Goal: Task Accomplishment & Management: Complete application form

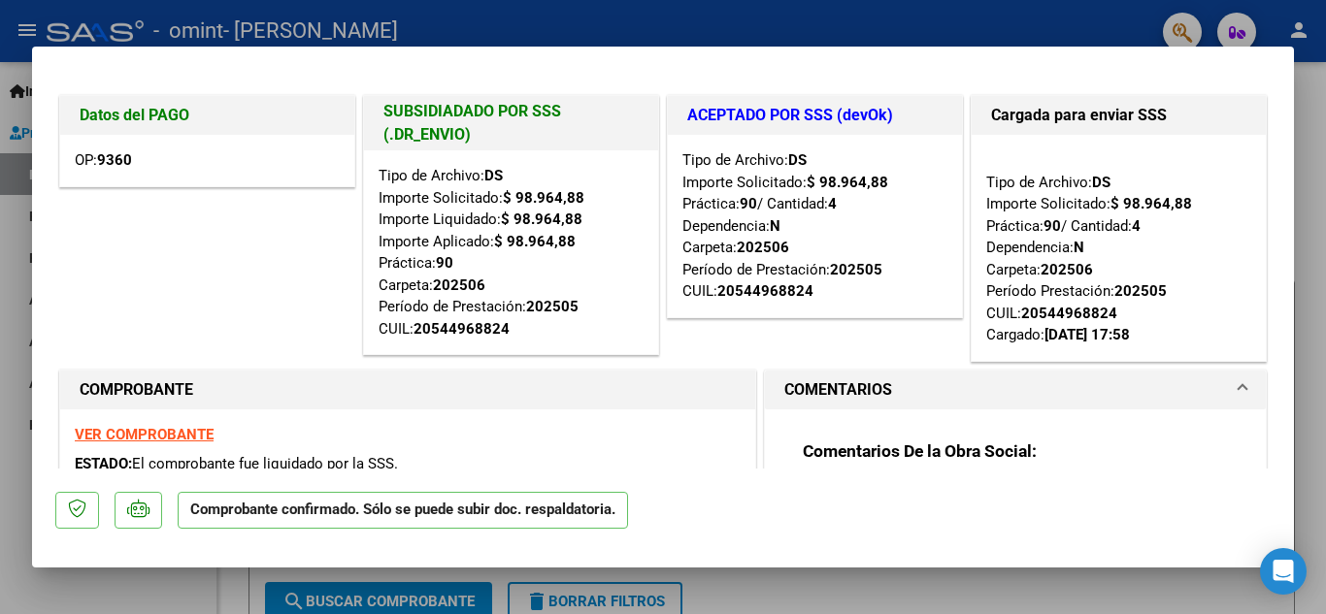
click at [635, 18] on div at bounding box center [663, 307] width 1326 height 614
type input "$ 0,00"
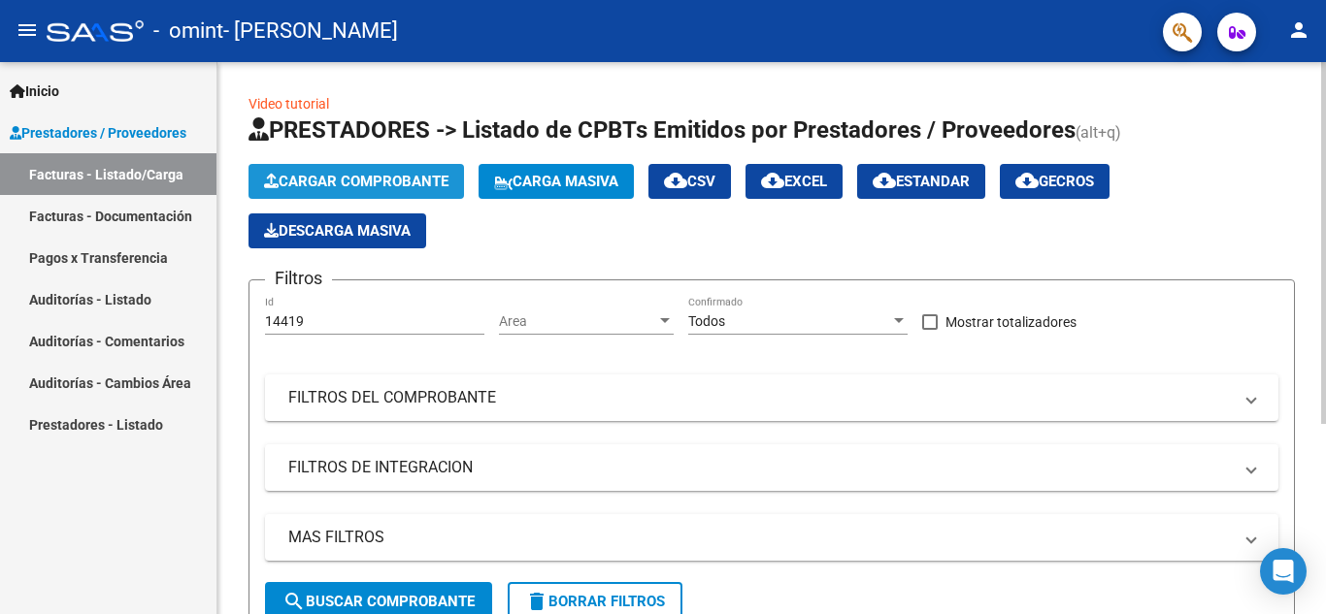
click at [400, 180] on span "Cargar Comprobante" at bounding box center [356, 181] width 184 height 17
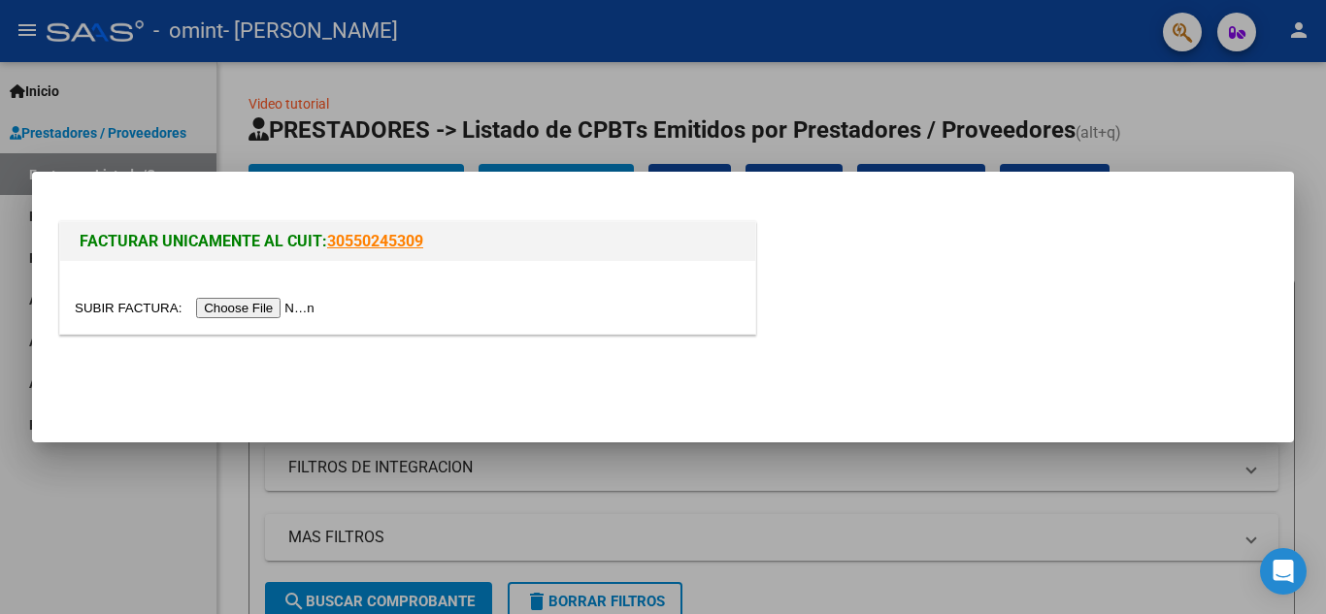
click at [308, 308] on input "file" at bounding box center [198, 308] width 246 height 20
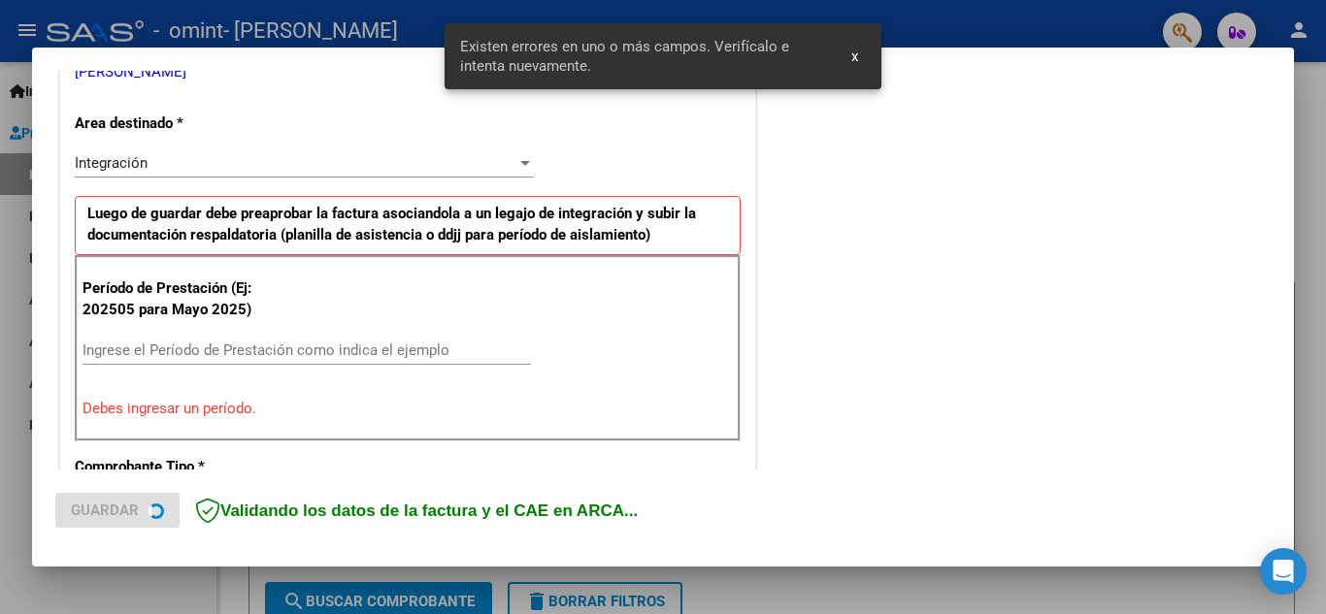
scroll to position [440, 0]
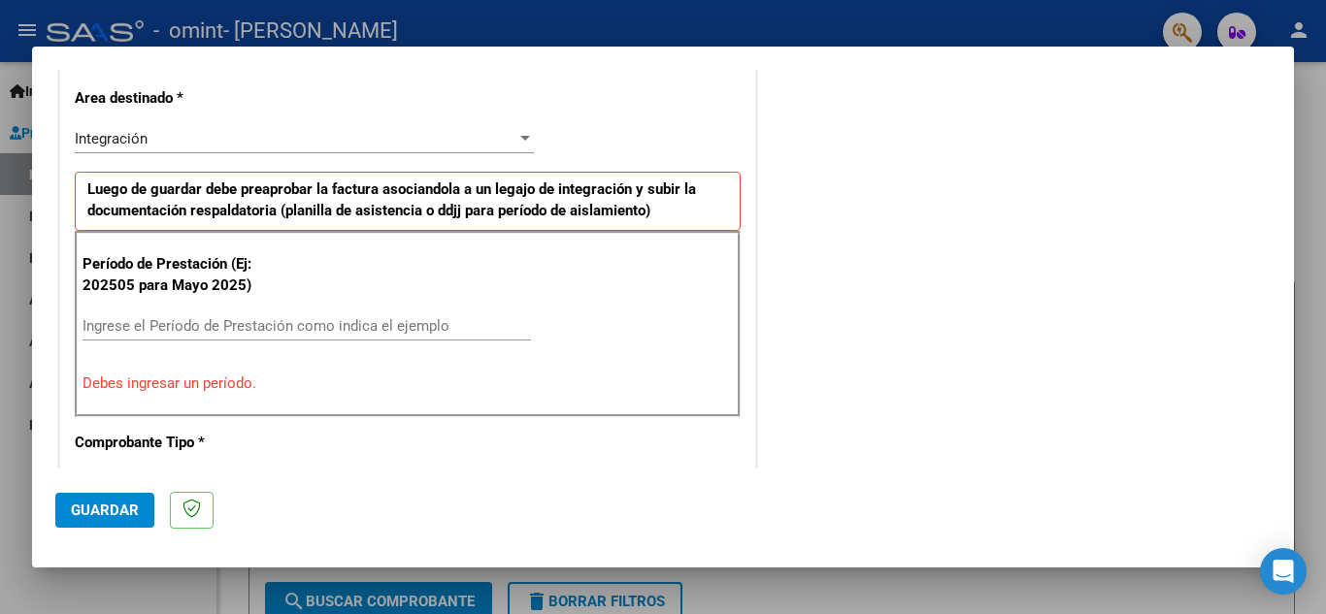
click at [520, 141] on div at bounding box center [525, 138] width 10 height 5
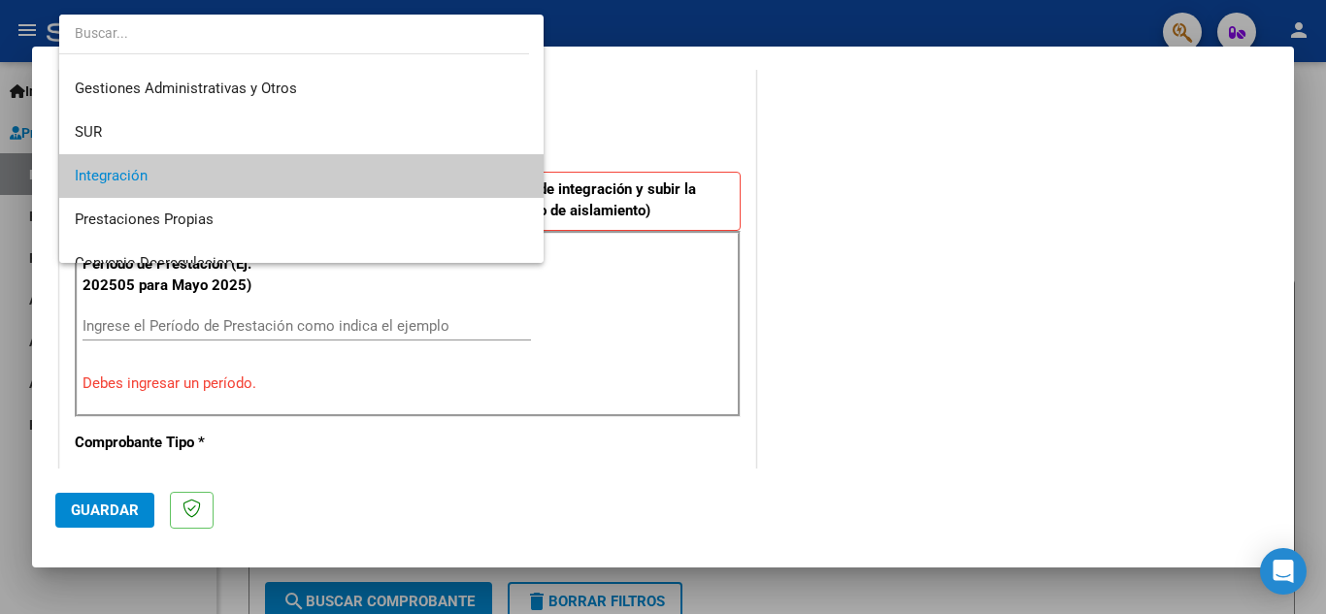
scroll to position [0, 0]
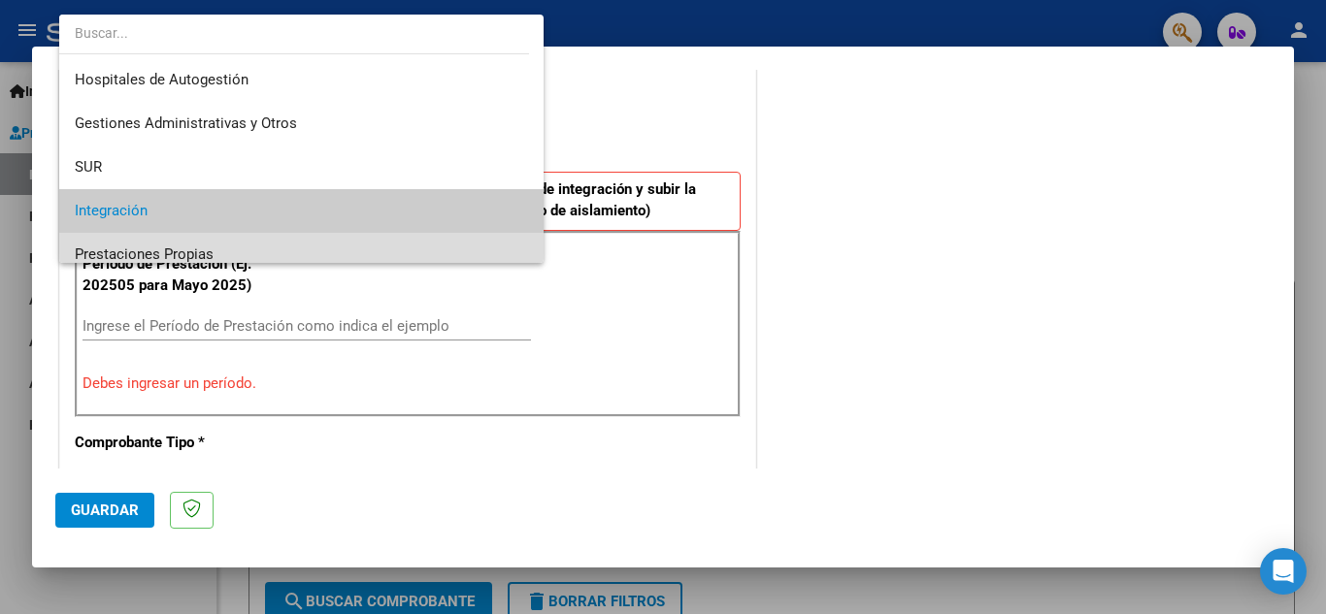
click at [370, 250] on span "Prestaciones Propias" at bounding box center [301, 255] width 453 height 44
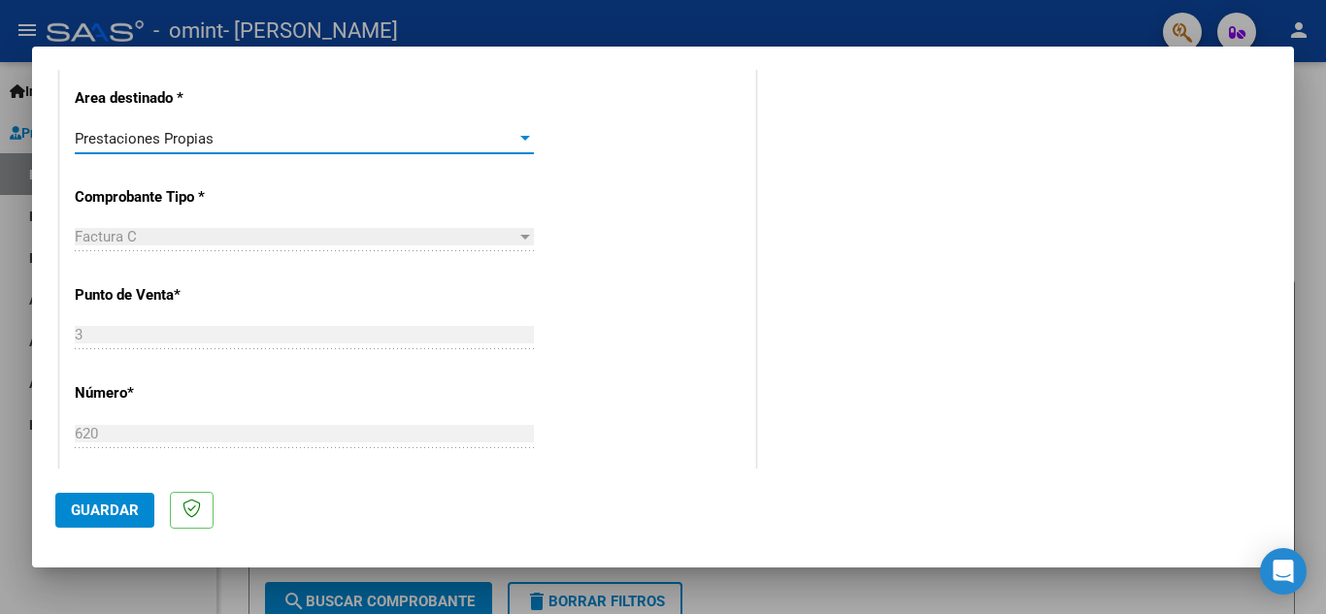
click at [516, 136] on div at bounding box center [524, 139] width 17 height 16
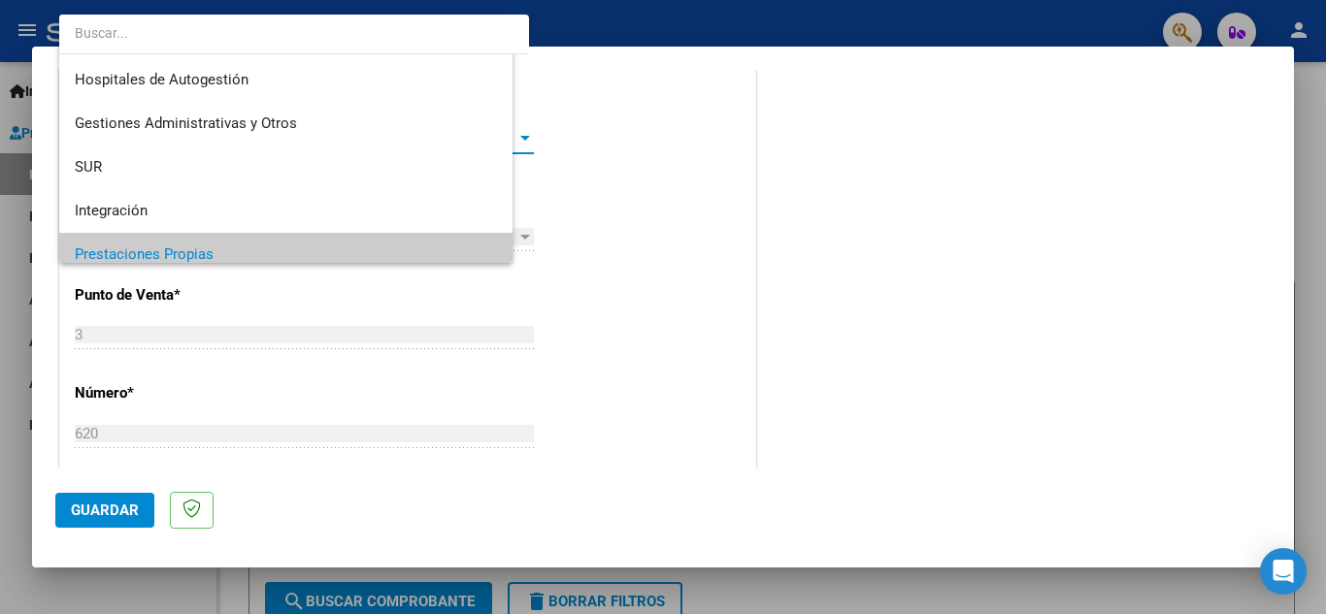
scroll to position [116, 0]
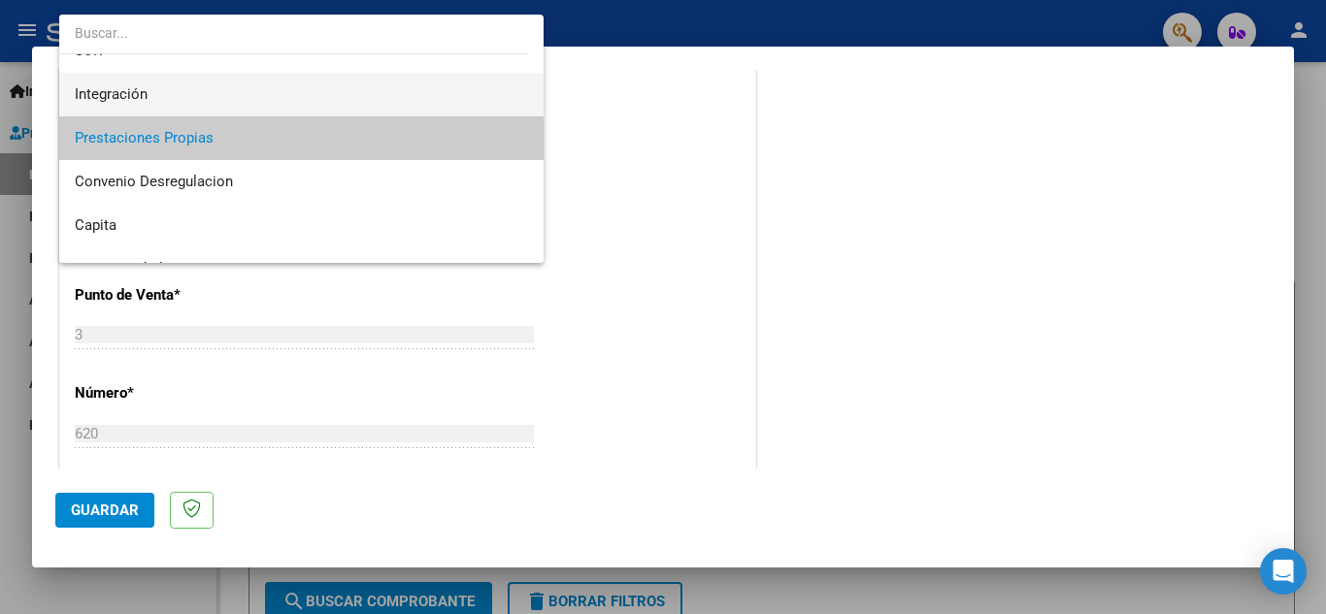
click at [505, 95] on span "Integración" at bounding box center [301, 95] width 453 height 44
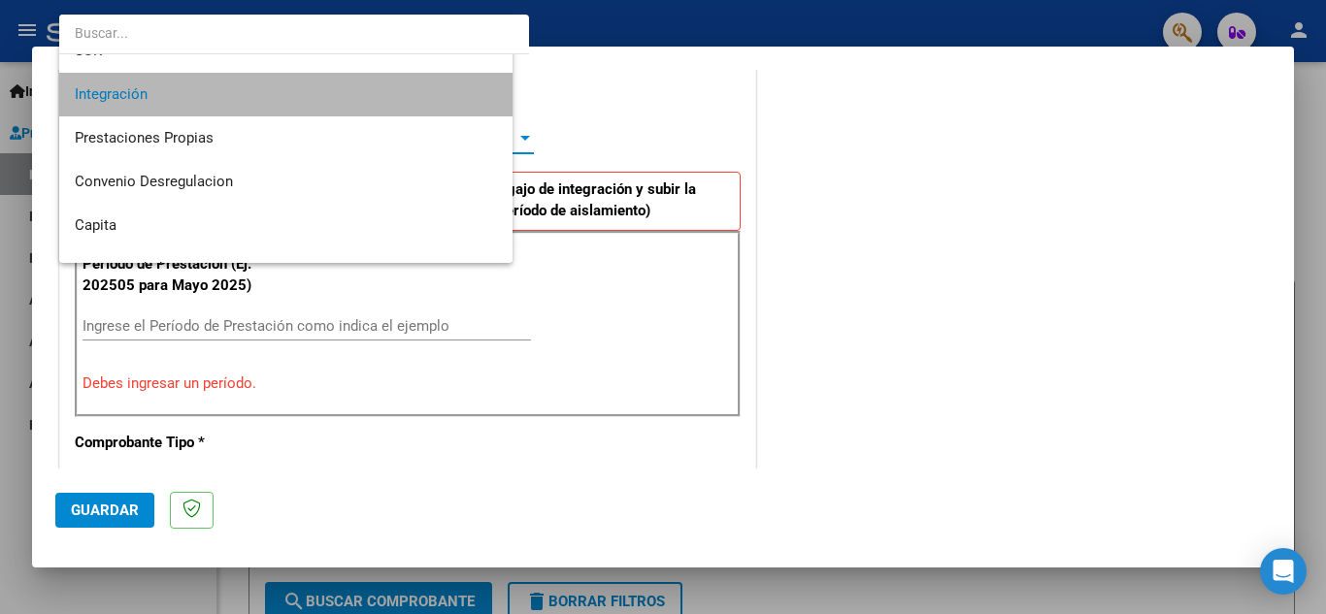
scroll to position [131, 0]
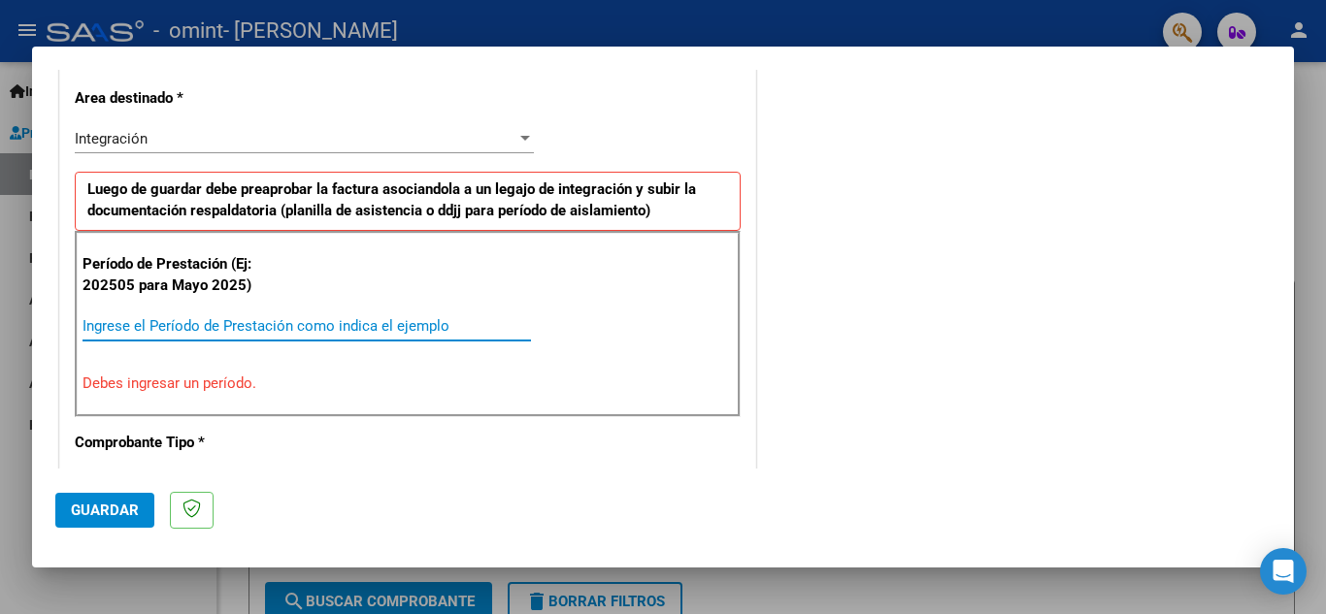
click at [298, 326] on input "Ingrese el Período de Prestación como indica el ejemplo" at bounding box center [307, 325] width 448 height 17
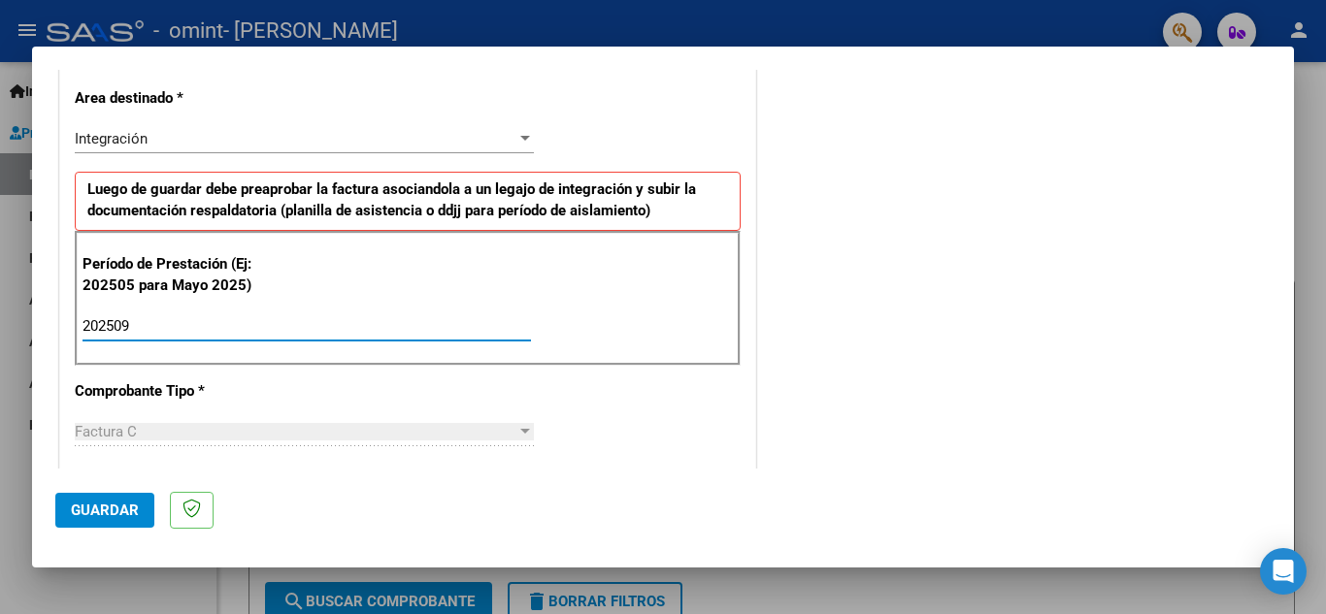
type input "202509"
click at [575, 327] on div "Período de Prestación (Ej: 202505 para Mayo 2025) 202509 Ingrese el Período de …" at bounding box center [408, 299] width 666 height 136
click at [742, 197] on div "CUIT * 27-31220043-6 Ingresar CUIT ANALISIS PRESTADOR SUELDO [PERSON_NAME] Area…" at bounding box center [407, 603] width 695 height 1461
click at [520, 432] on div at bounding box center [525, 431] width 10 height 5
click at [533, 398] on div "CUIT * 27-31220043-6 Ingresar CUIT ANALISIS PRESTADOR SUELDO [PERSON_NAME] Area…" at bounding box center [407, 603] width 695 height 1461
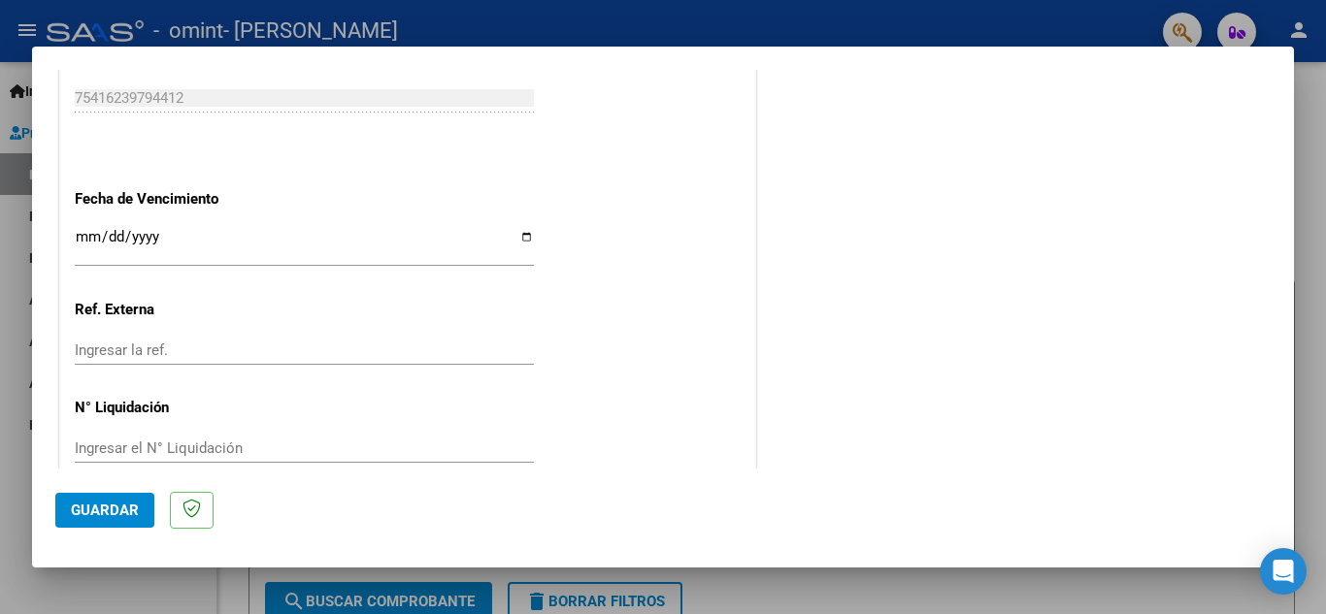
scroll to position [1309, 0]
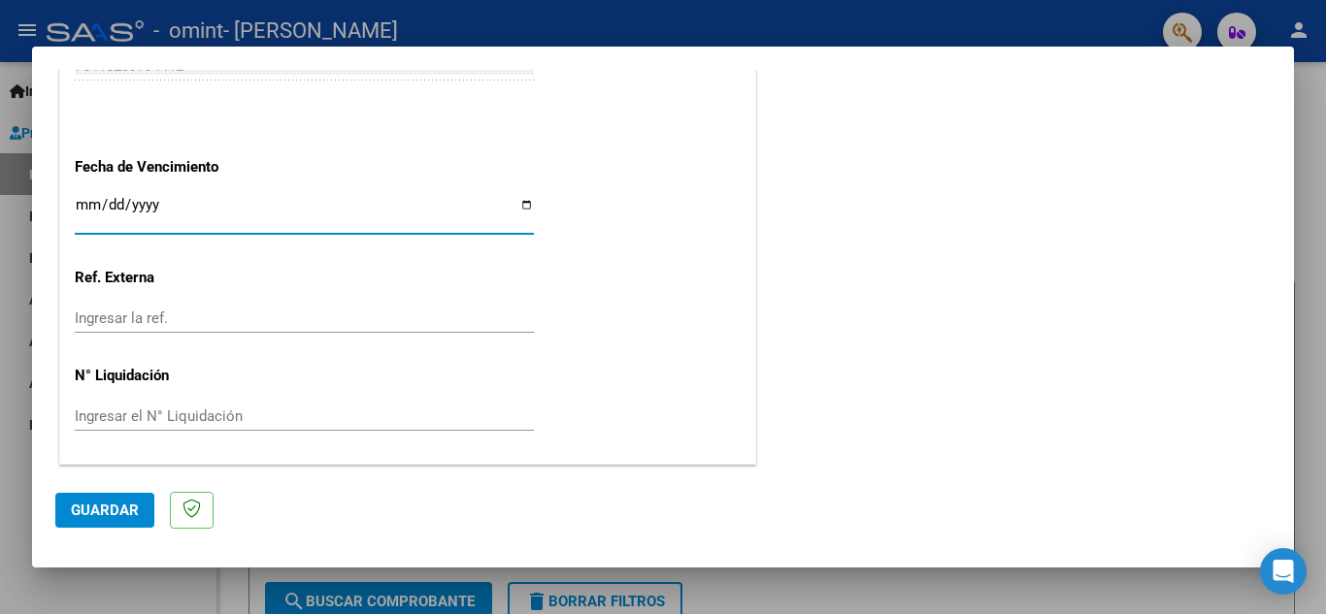
click at [516, 208] on input "Ingresar la fecha" at bounding box center [304, 212] width 459 height 31
type input "[DATE]"
click at [97, 515] on span "Guardar" at bounding box center [105, 510] width 68 height 17
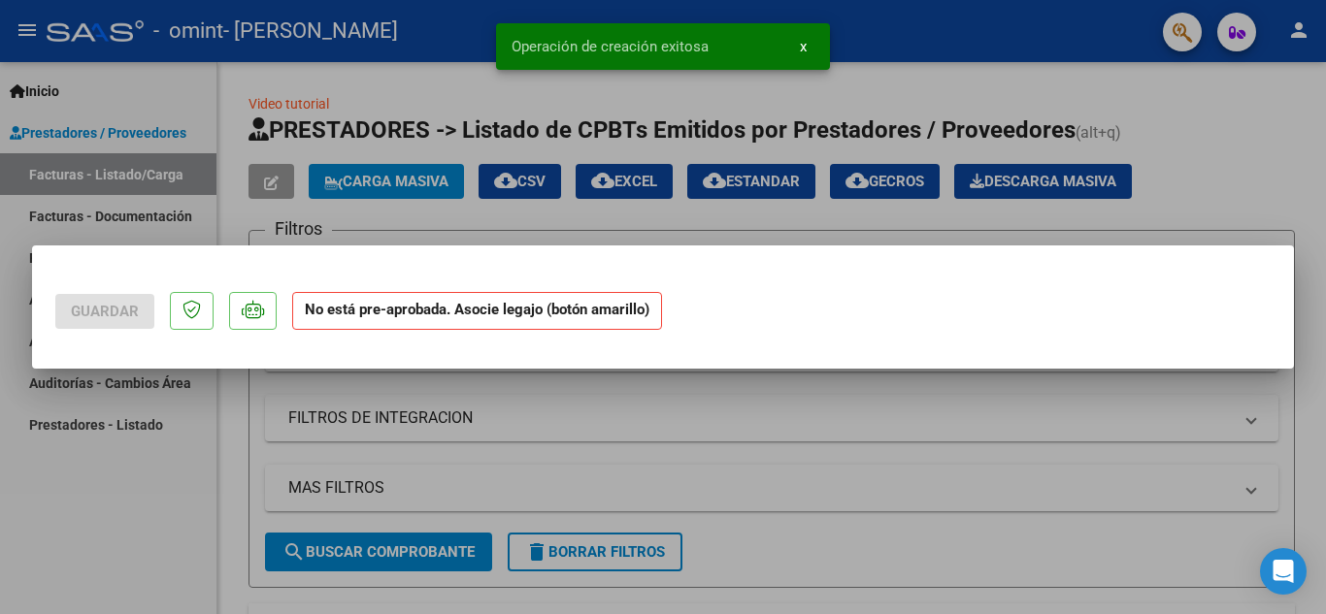
scroll to position [0, 0]
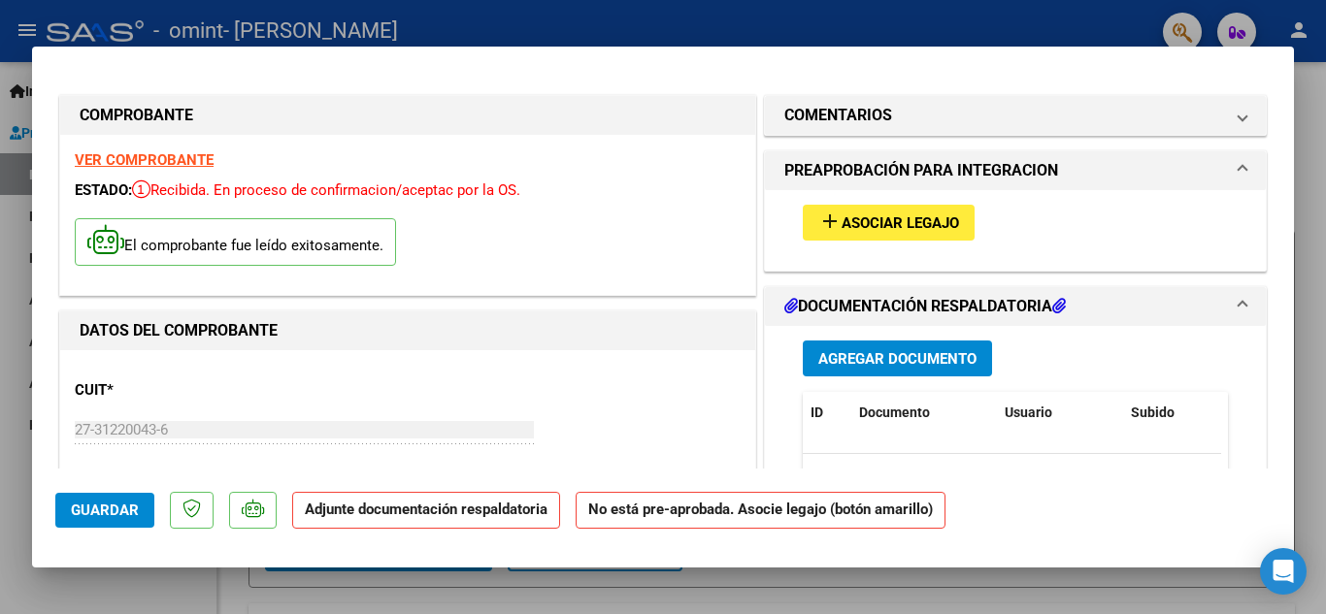
click at [885, 307] on h1 "DOCUMENTACIÓN RESPALDATORIA" at bounding box center [924, 306] width 281 height 23
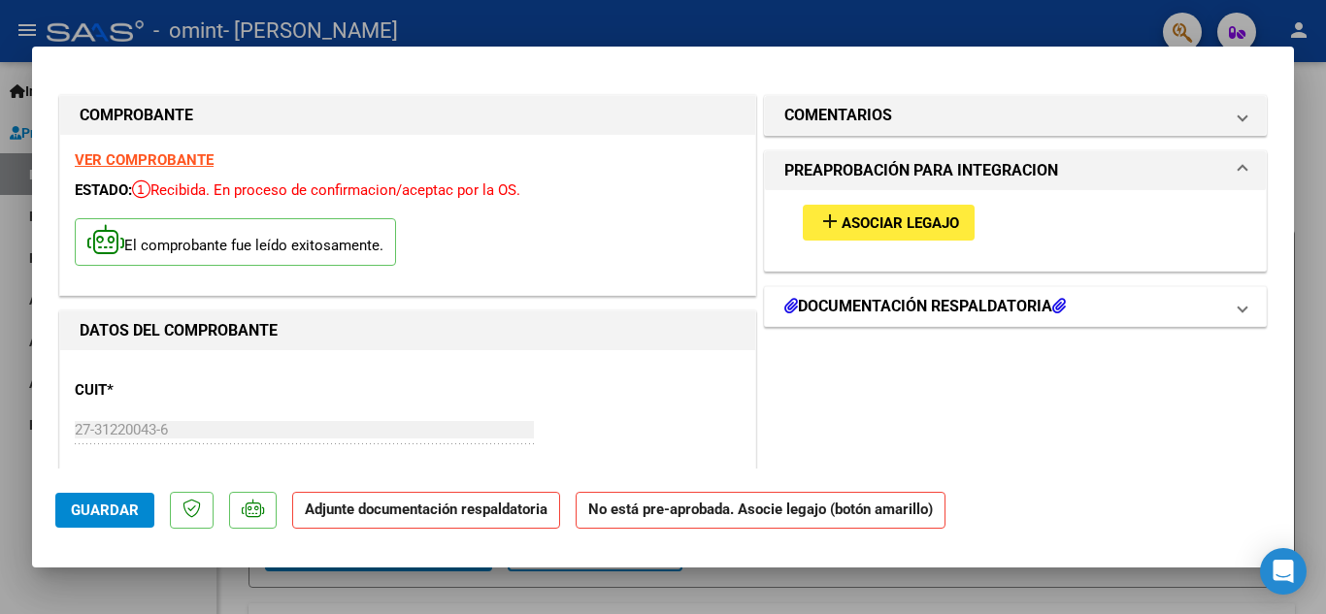
click at [885, 307] on h1 "DOCUMENTACIÓN RESPALDATORIA" at bounding box center [924, 306] width 281 height 23
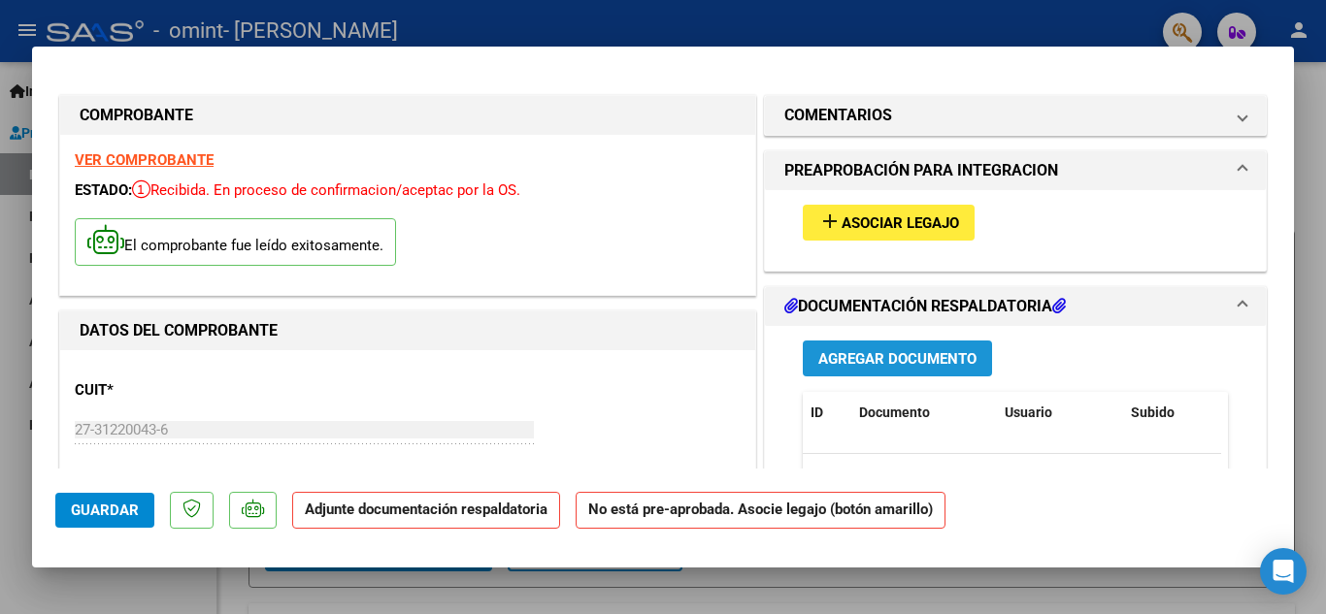
click at [885, 354] on span "Agregar Documento" at bounding box center [897, 358] width 158 height 17
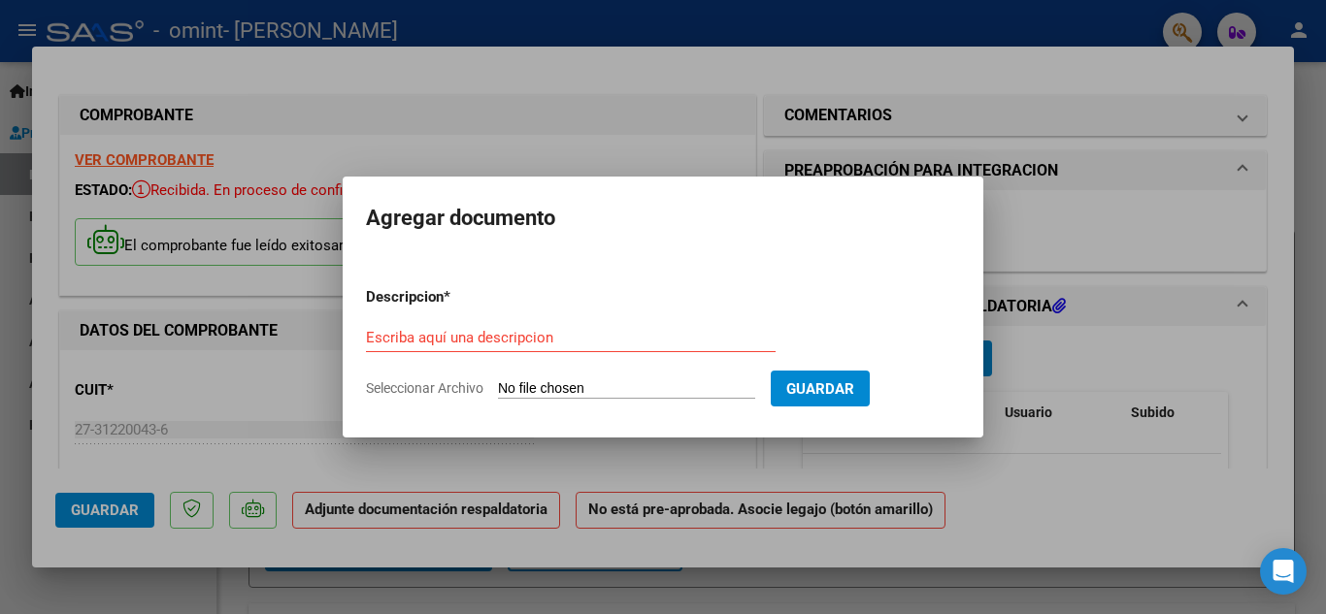
click at [607, 387] on input "Seleccionar Archivo" at bounding box center [626, 389] width 257 height 18
click at [659, 388] on input "Seleccionar Archivo" at bounding box center [626, 389] width 257 height 18
type input "C:\fakepath\asistencia [PERSON_NAME] septiembre.pdf"
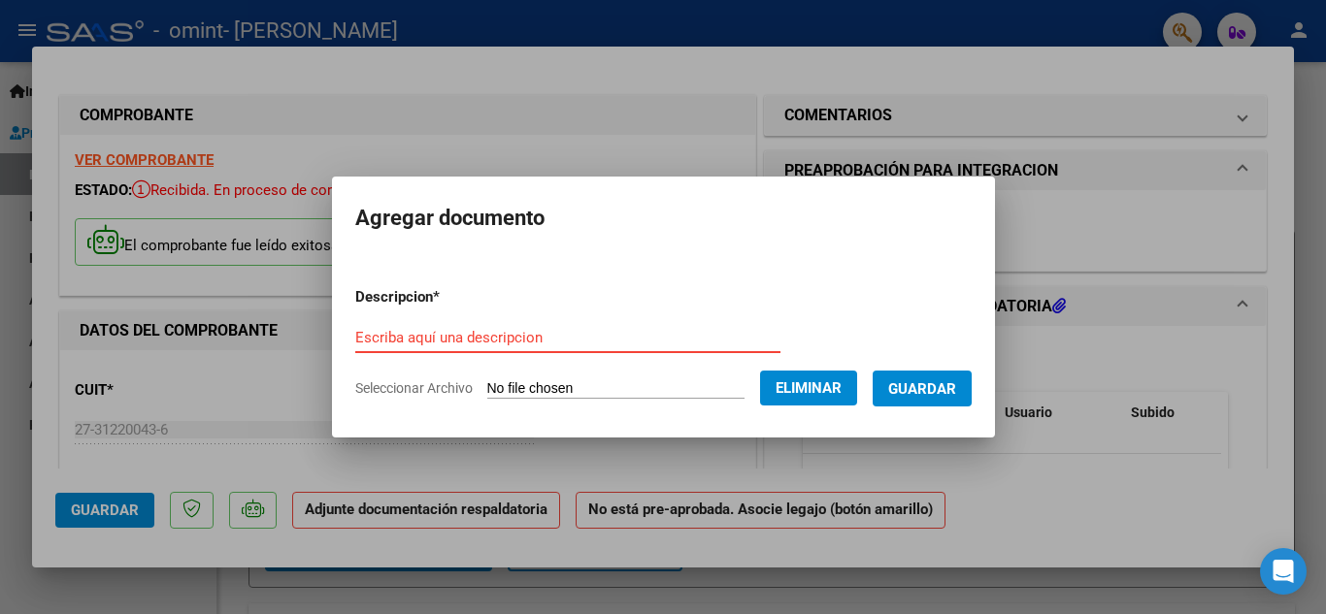
click at [538, 338] on input "Escriba aquí una descripcion" at bounding box center [567, 337] width 425 height 17
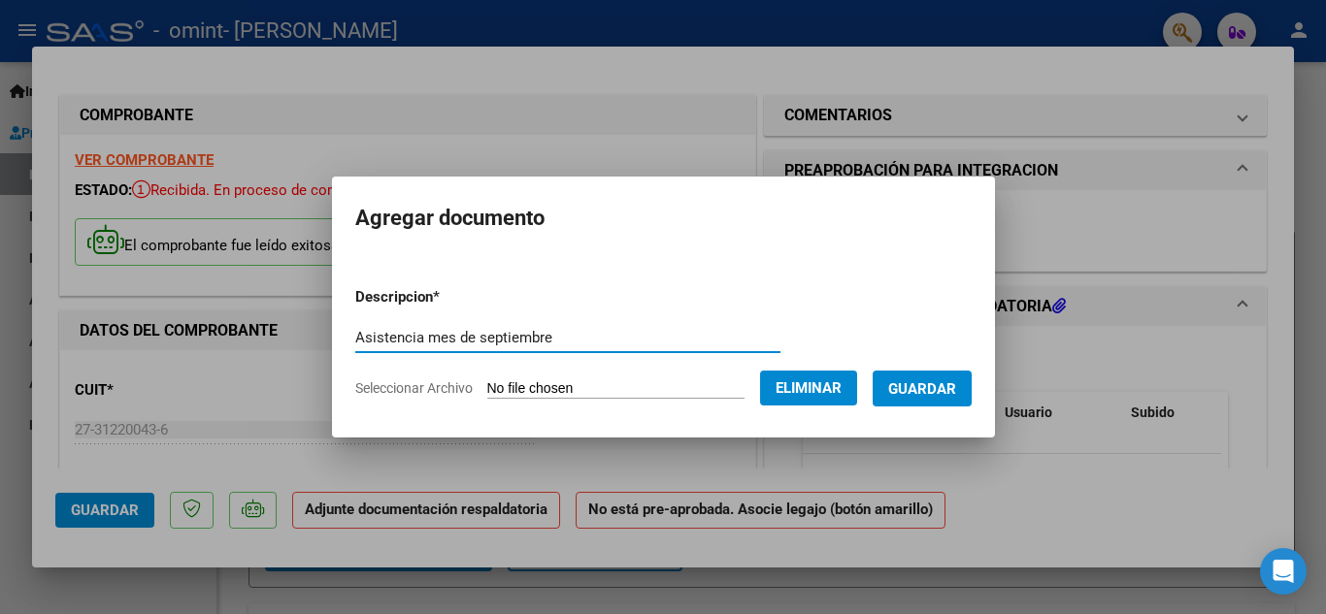
type input "Asistencia mes de septiembre"
click at [935, 400] on button "Guardar" at bounding box center [922, 389] width 99 height 36
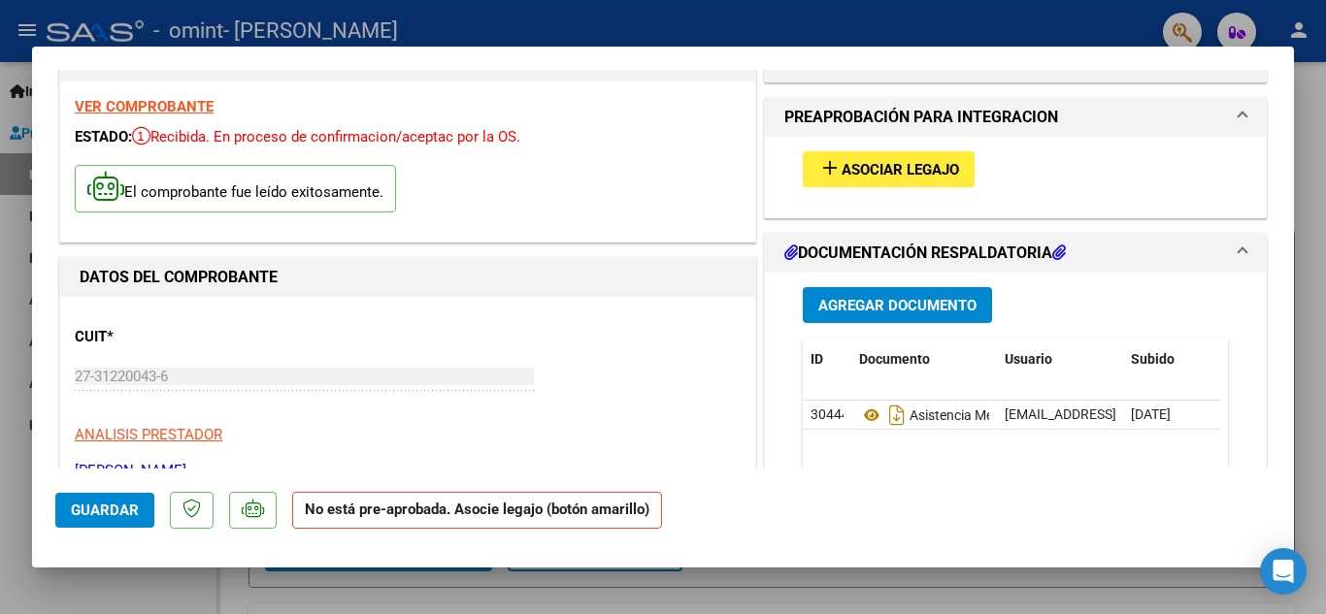
scroll to position [5, 0]
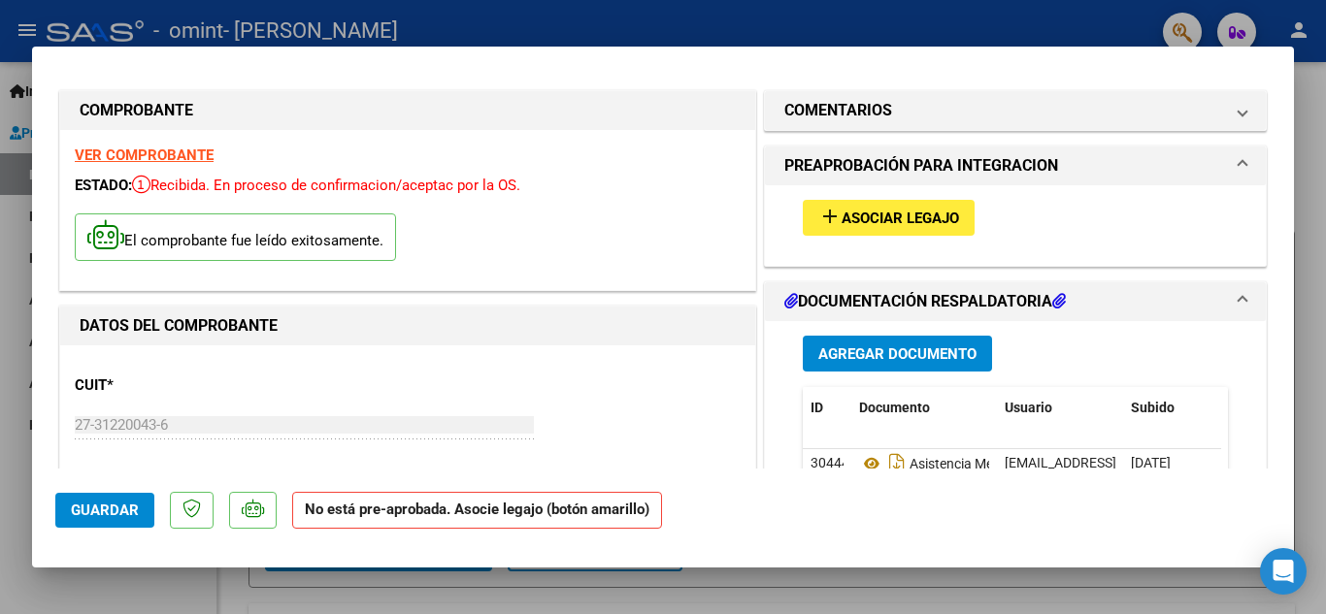
click at [1074, 241] on div "add Asociar Legajo" at bounding box center [1015, 217] width 454 height 65
click at [936, 224] on span "Asociar Legajo" at bounding box center [900, 218] width 117 height 17
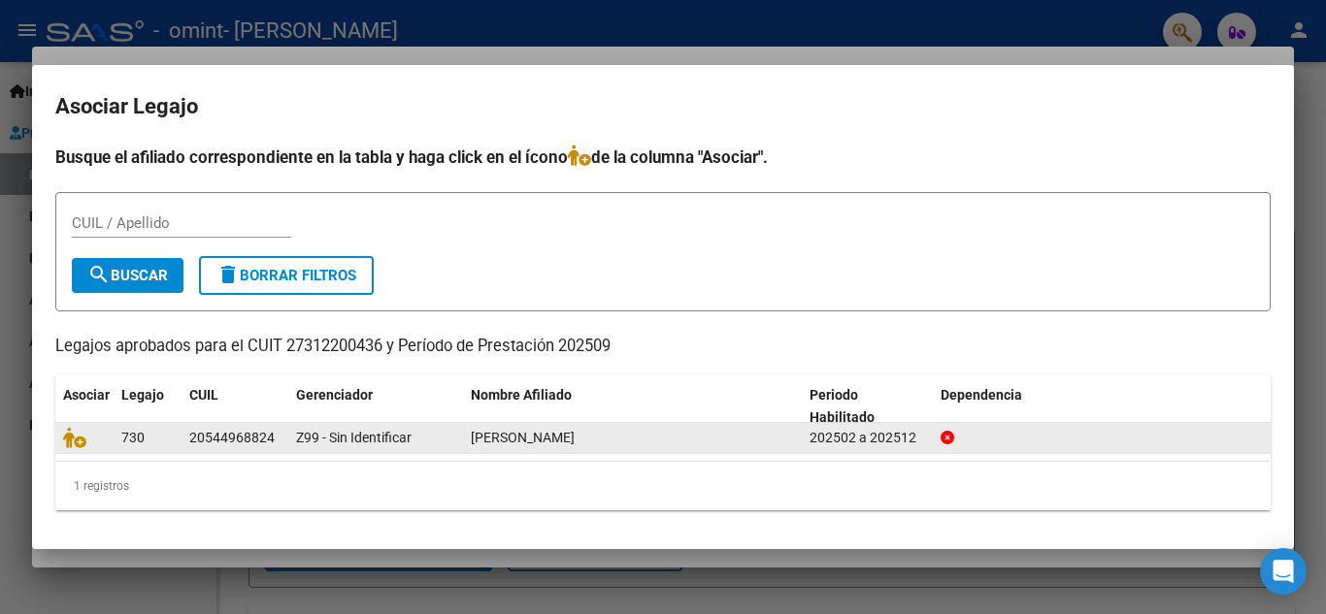
click at [645, 436] on div "[PERSON_NAME]" at bounding box center [632, 438] width 323 height 22
click at [523, 436] on span "[PERSON_NAME]" at bounding box center [523, 438] width 104 height 16
click at [78, 444] on icon at bounding box center [74, 437] width 23 height 21
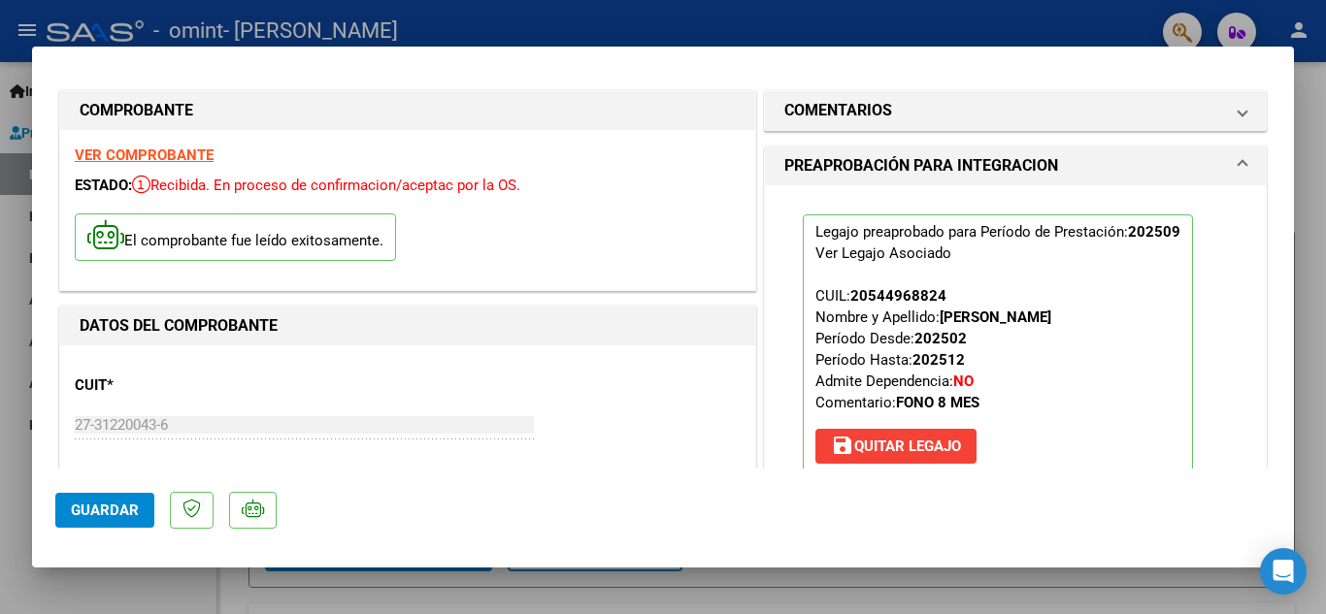
scroll to position [353, 0]
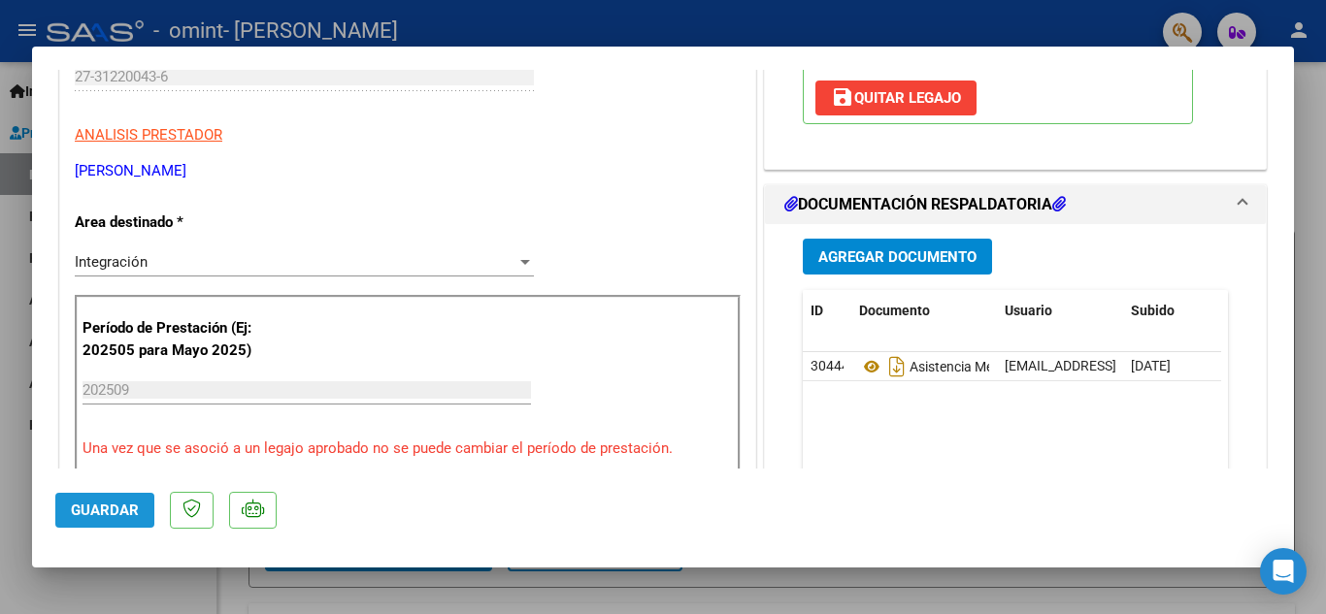
click at [128, 512] on span "Guardar" at bounding box center [105, 510] width 68 height 17
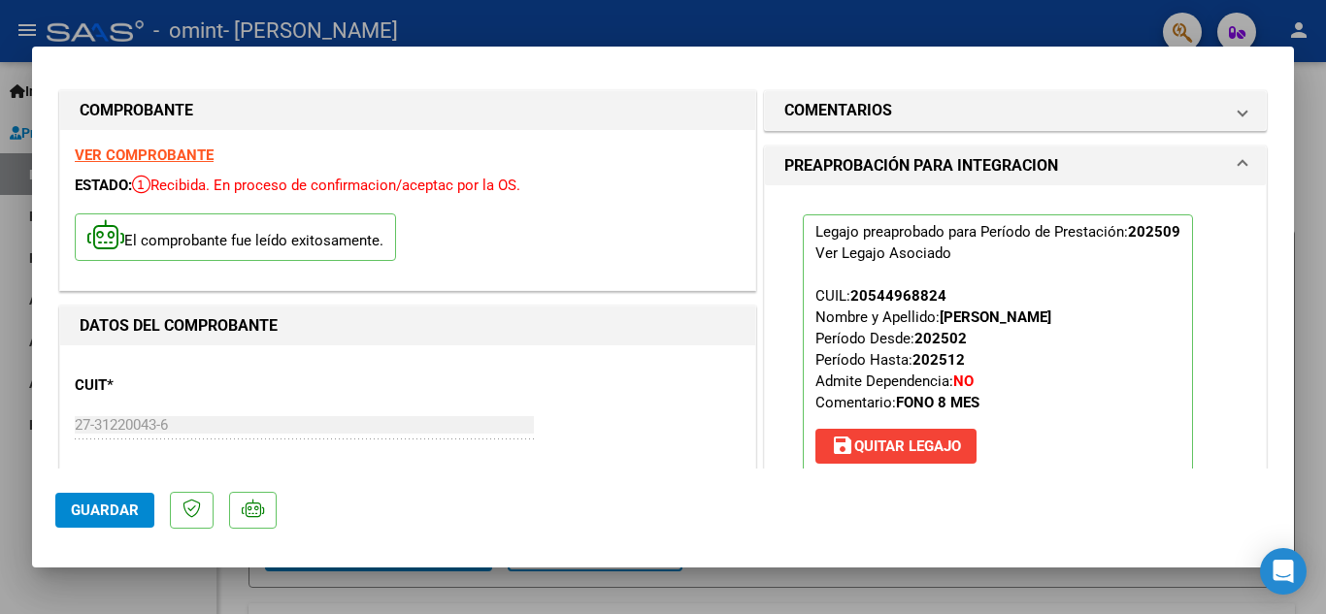
click at [924, 26] on div at bounding box center [663, 307] width 1326 height 614
type input "$ 0,00"
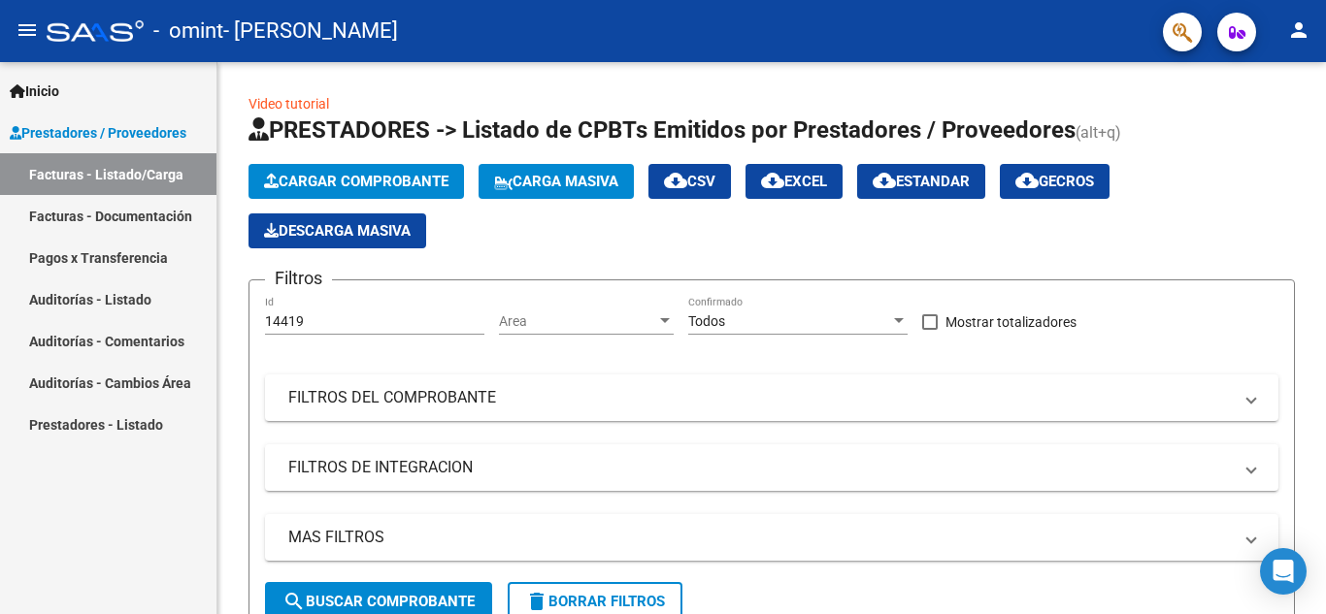
click at [169, 208] on link "Facturas - Documentación" at bounding box center [108, 216] width 216 height 42
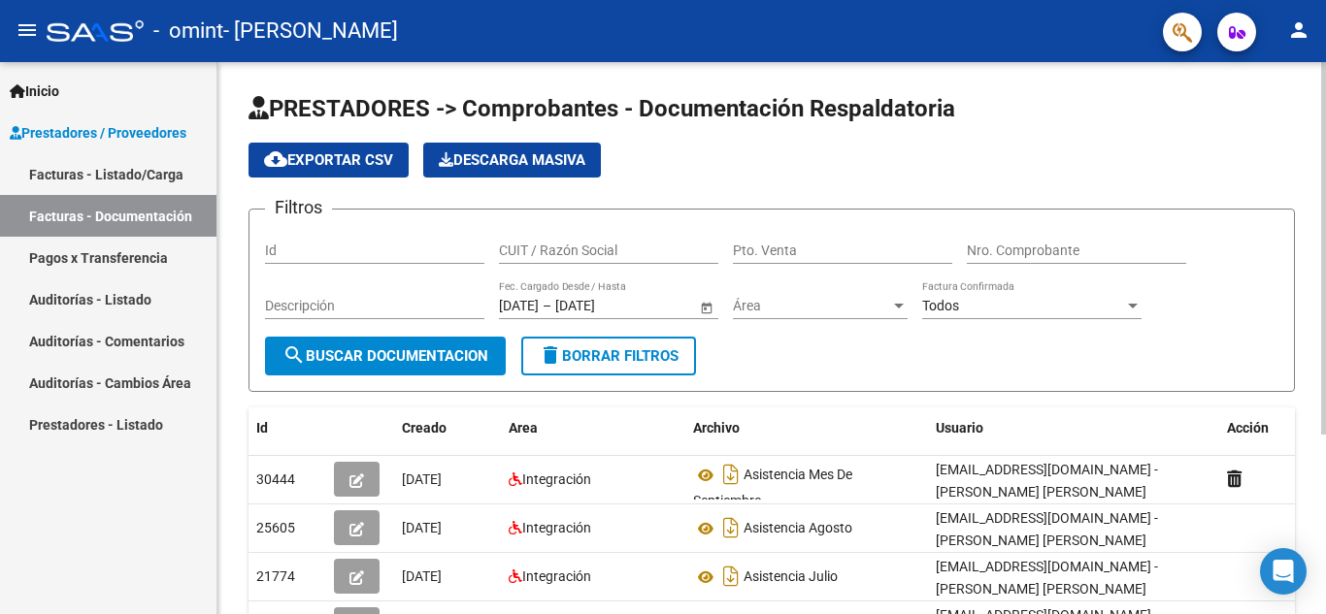
click at [1300, 473] on div "PRESTADORES -> Comprobantes - Documentación Respaldatoria cloud_download Export…" at bounding box center [771, 463] width 1108 height 803
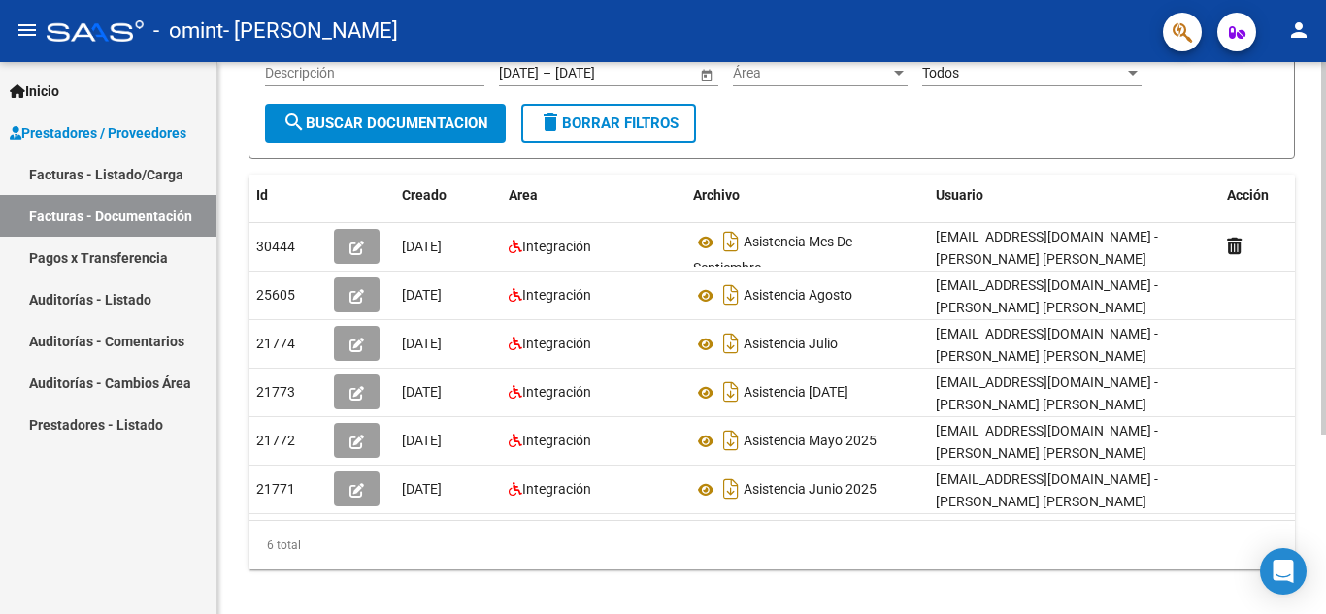
scroll to position [266, 0]
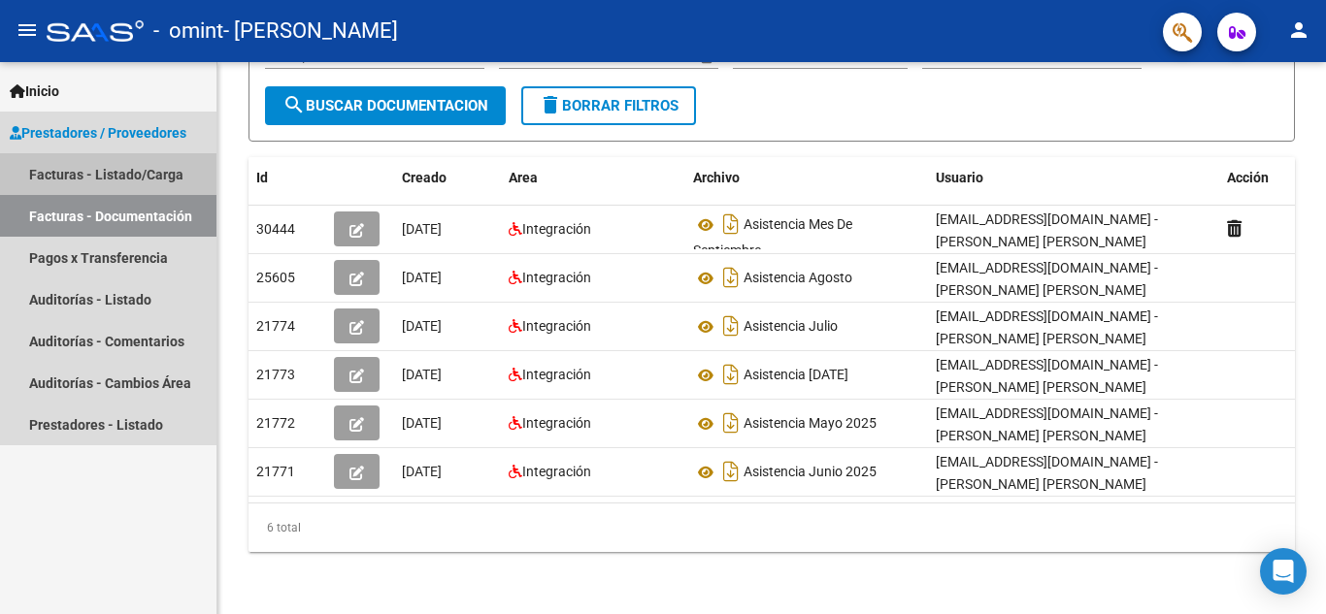
click at [89, 168] on link "Facturas - Listado/Carga" at bounding box center [108, 174] width 216 height 42
